Goal: Navigation & Orientation: Go to known website

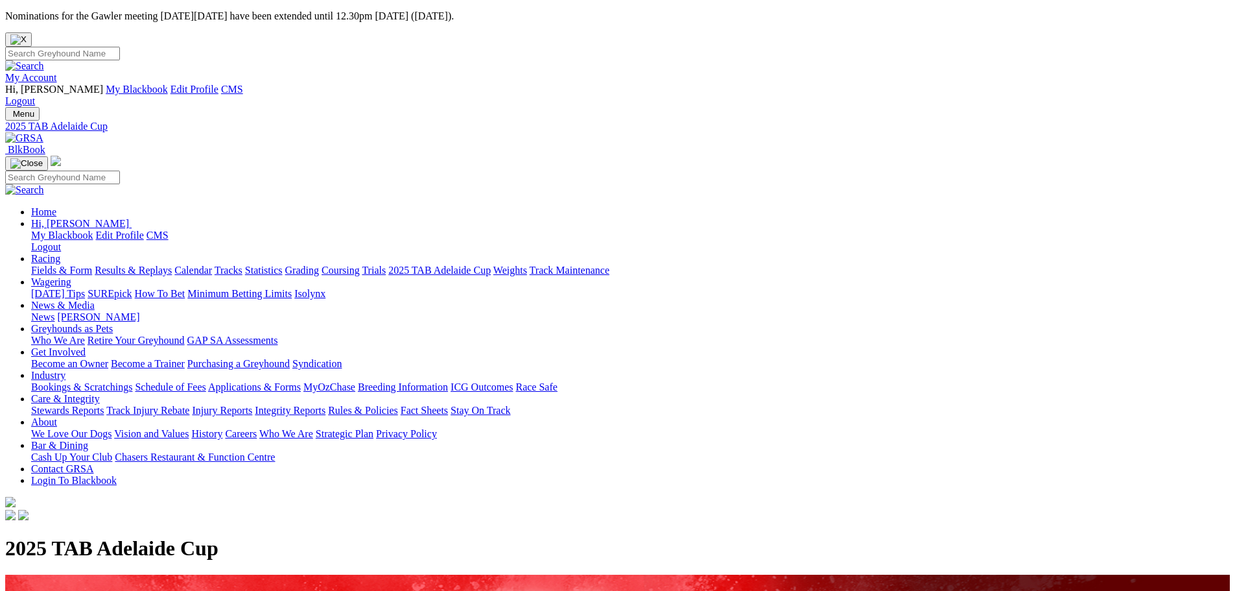
click at [43, 132] on img at bounding box center [24, 138] width 38 height 12
